Goal: Task Accomplishment & Management: Manage account settings

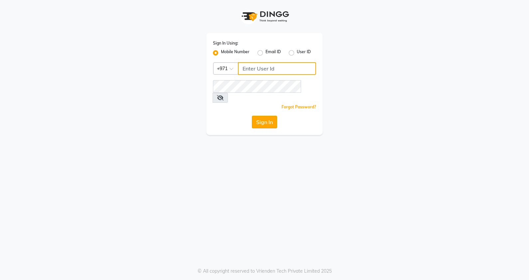
type input "553514147"
click at [265, 116] on button "Sign In" at bounding box center [264, 122] width 25 height 13
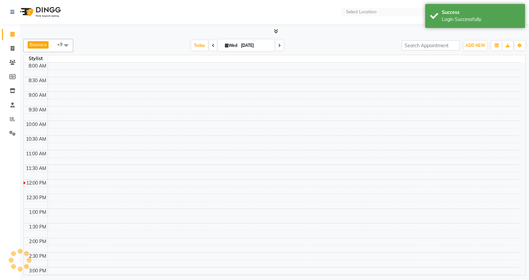
select select "en"
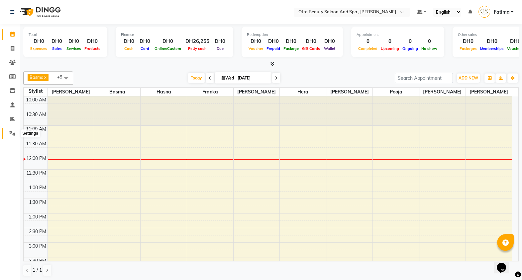
click at [11, 131] on icon at bounding box center [12, 133] width 6 height 5
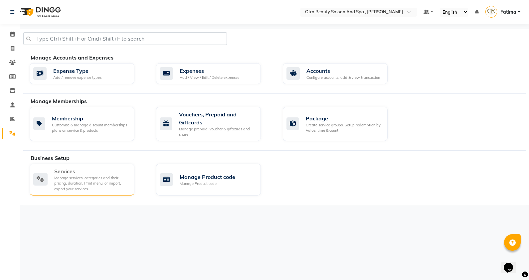
click at [89, 174] on div "Services" at bounding box center [91, 171] width 75 height 8
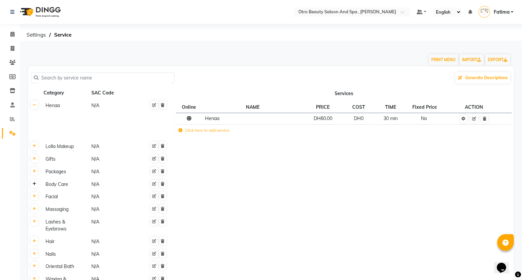
click at [35, 185] on icon at bounding box center [35, 184] width 4 height 4
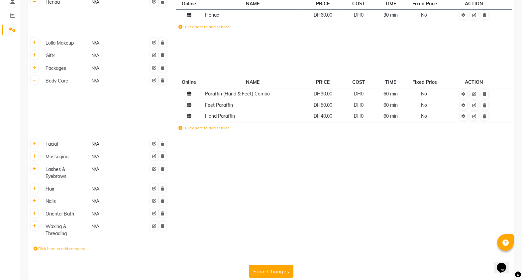
scroll to position [115, 0]
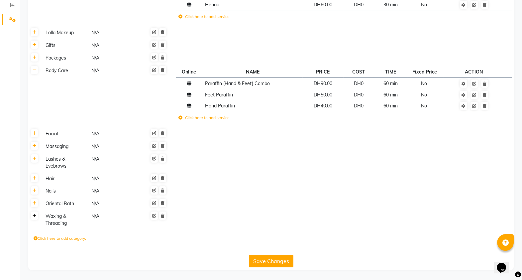
click at [34, 214] on icon at bounding box center [35, 216] width 4 height 4
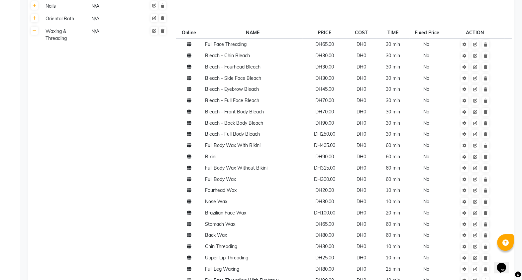
scroll to position [299, 0]
click at [478, 153] on td at bounding box center [475, 156] width 59 height 11
click at [478, 148] on link at bounding box center [475, 145] width 7 height 8
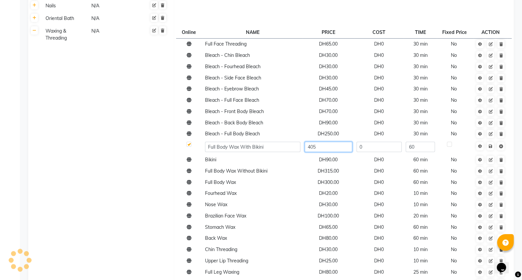
click at [319, 150] on input "405" at bounding box center [329, 147] width 48 height 10
type input "350"
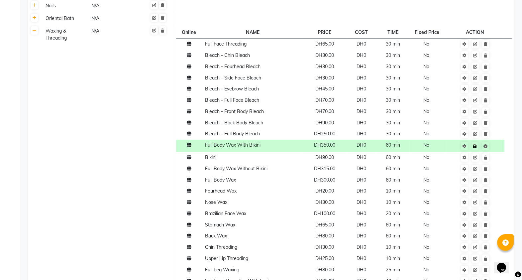
click at [491, 147] on td "Save" at bounding box center [475, 146] width 59 height 12
